Goal: Transaction & Acquisition: Book appointment/travel/reservation

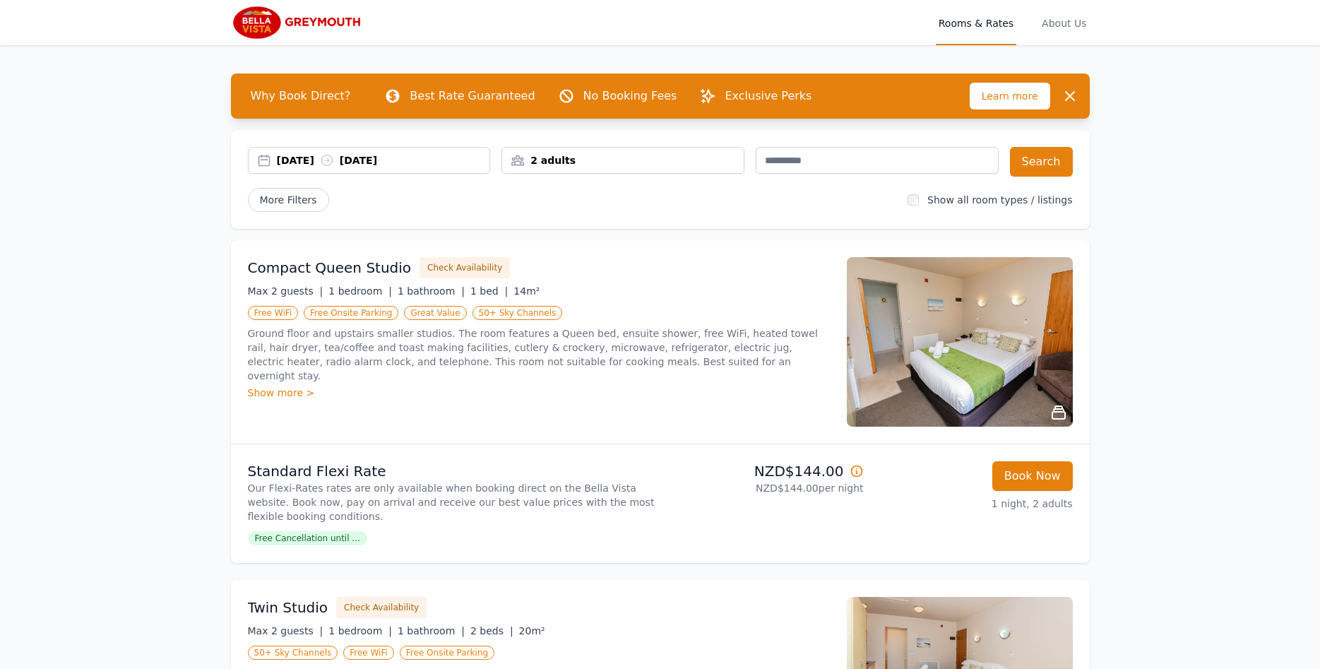
click at [263, 158] on div "[DATE] [DATE]" at bounding box center [369, 160] width 241 height 14
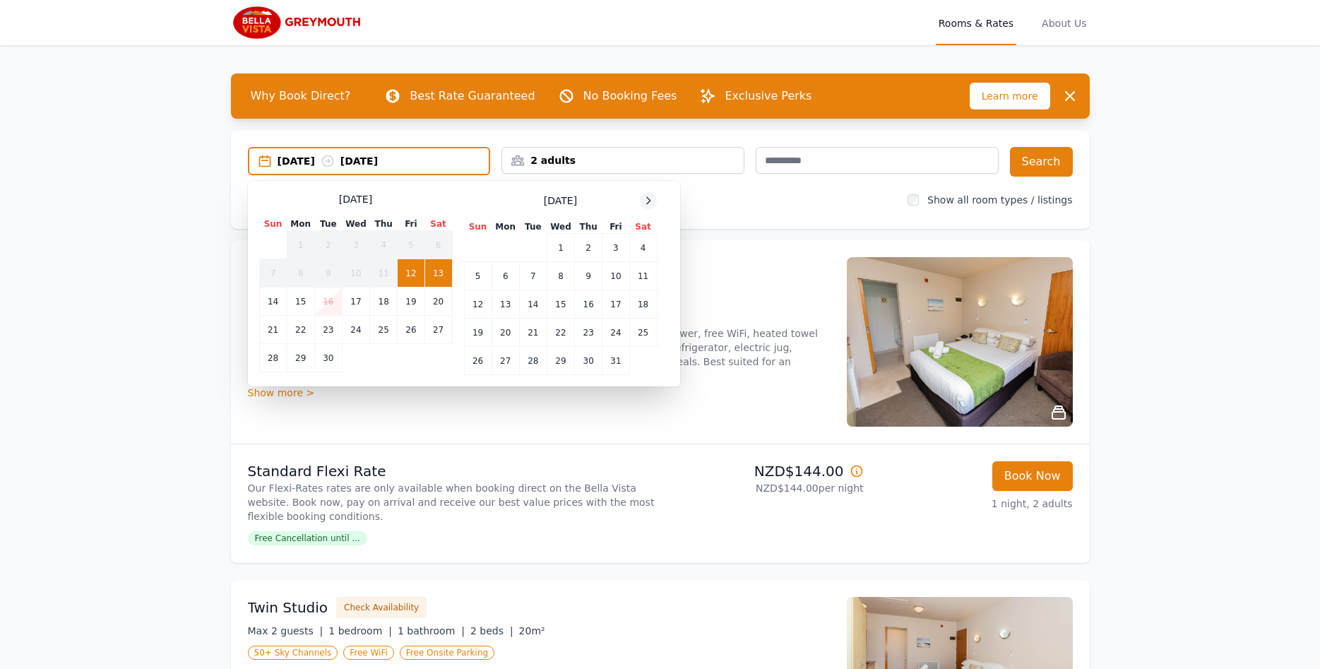
click at [649, 201] on icon at bounding box center [648, 200] width 11 height 11
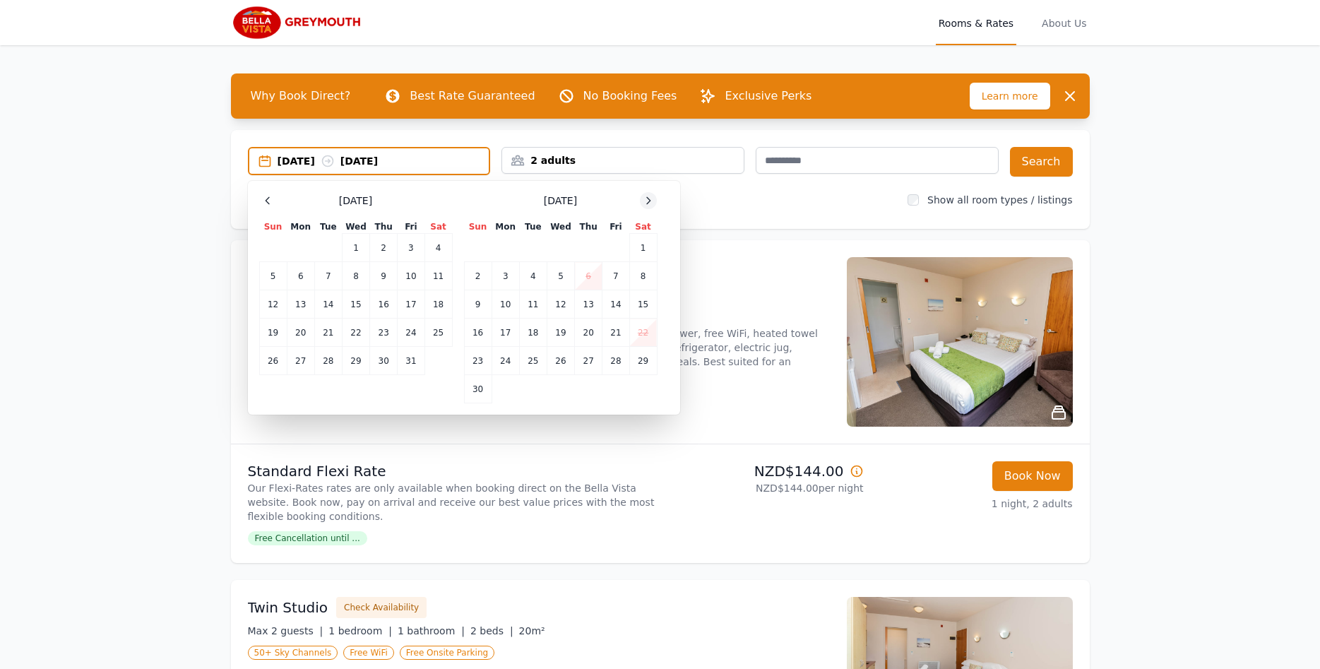
click at [649, 200] on icon at bounding box center [648, 200] width 11 height 11
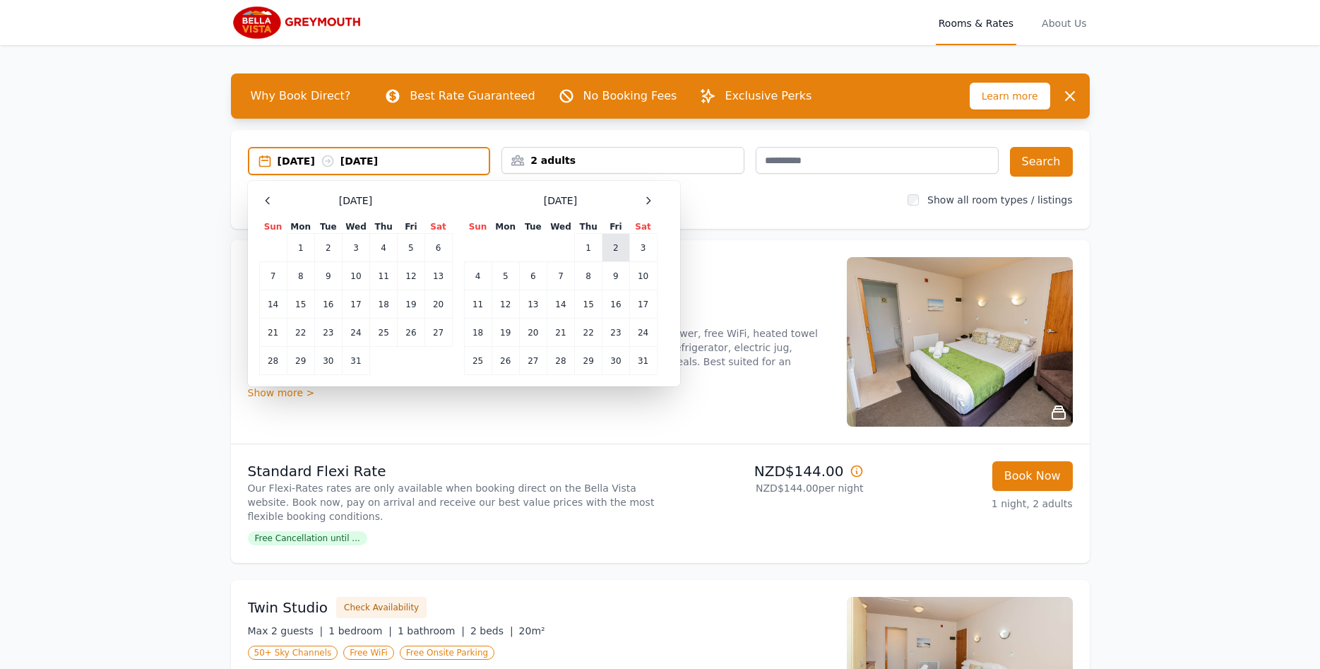
click at [616, 253] on td "2" at bounding box center [615, 248] width 27 height 28
click at [639, 244] on td "3" at bounding box center [643, 248] width 28 height 28
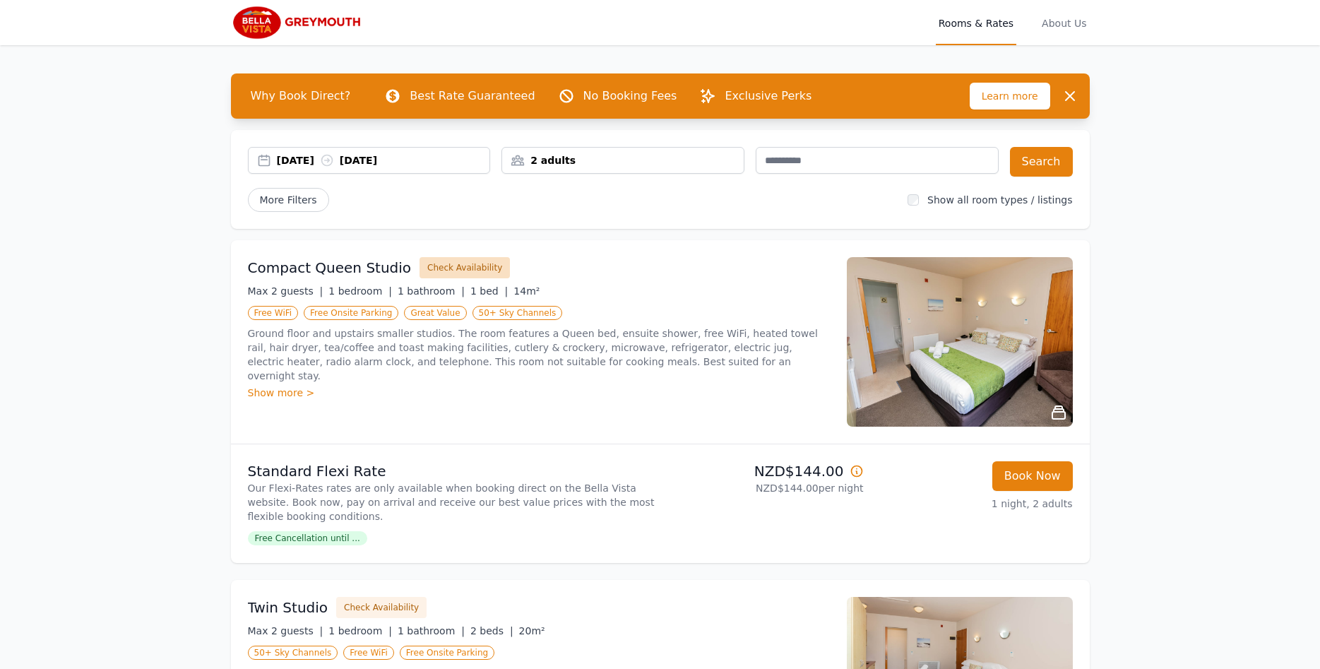
click at [444, 267] on button "Check Availability" at bounding box center [464, 267] width 90 height 21
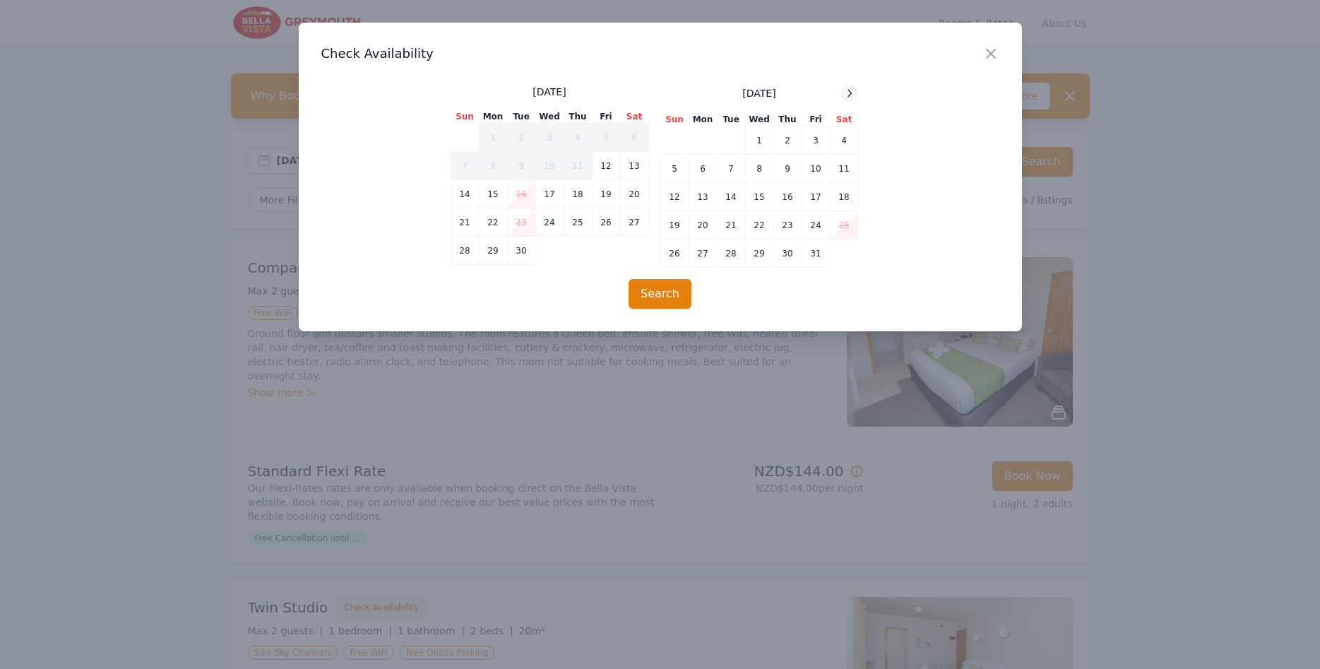
click at [854, 93] on icon at bounding box center [849, 93] width 11 height 11
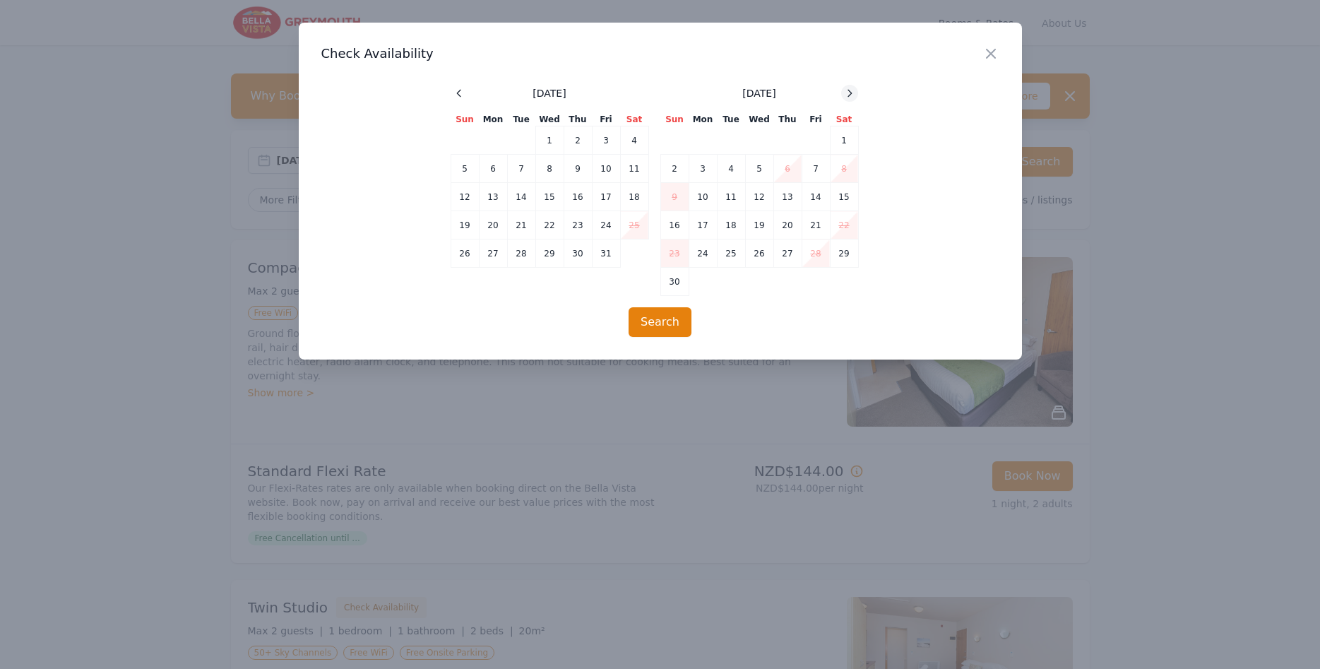
click at [854, 93] on icon at bounding box center [849, 93] width 11 height 11
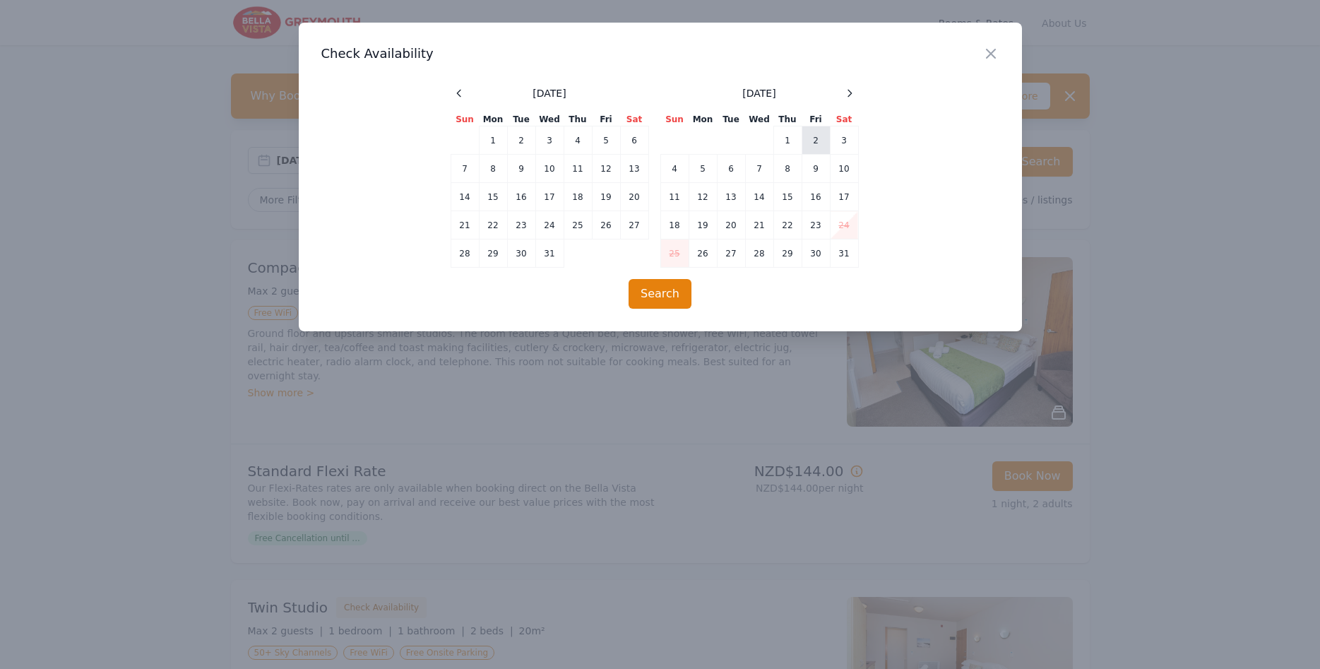
click at [814, 138] on td "2" at bounding box center [815, 140] width 28 height 28
click at [842, 142] on td "3" at bounding box center [844, 140] width 28 height 28
click at [643, 299] on button "Search" at bounding box center [659, 294] width 63 height 30
